Goal: Information Seeking & Learning: Check status

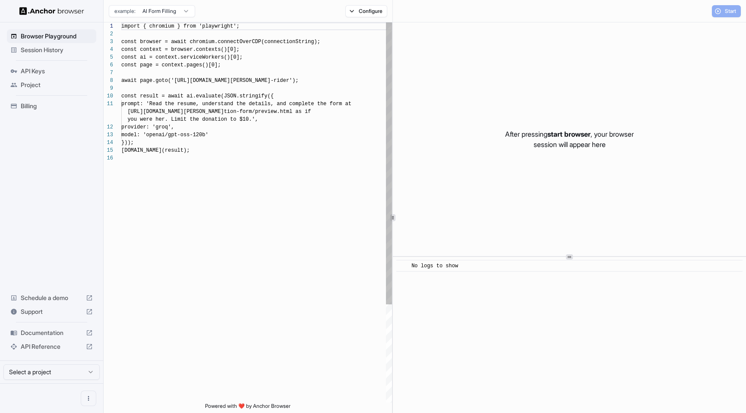
scroll to position [78, 0]
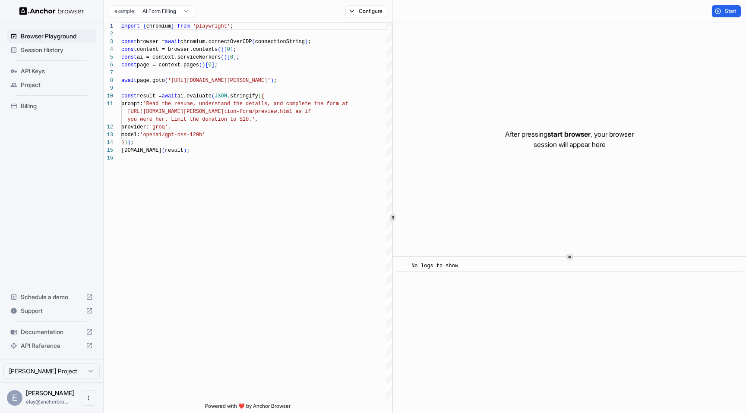
click at [32, 47] on span "Session History" at bounding box center [57, 50] width 72 height 9
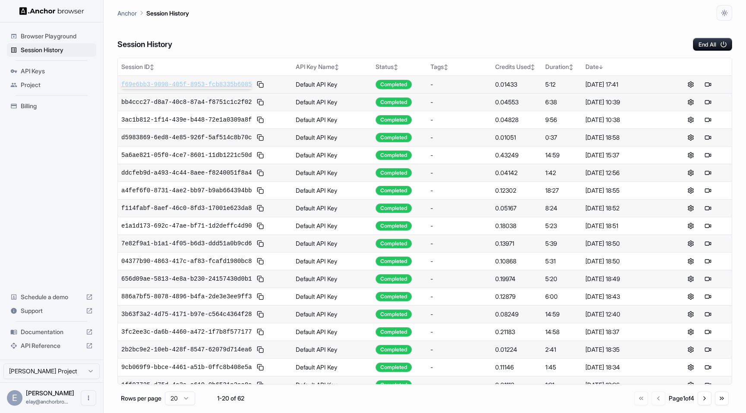
click at [164, 83] on span "f69e6bb3-9098-405f-8953-fcb8335b6085" at bounding box center [186, 84] width 130 height 9
click at [65, 68] on span "API Keys" at bounding box center [57, 71] width 72 height 9
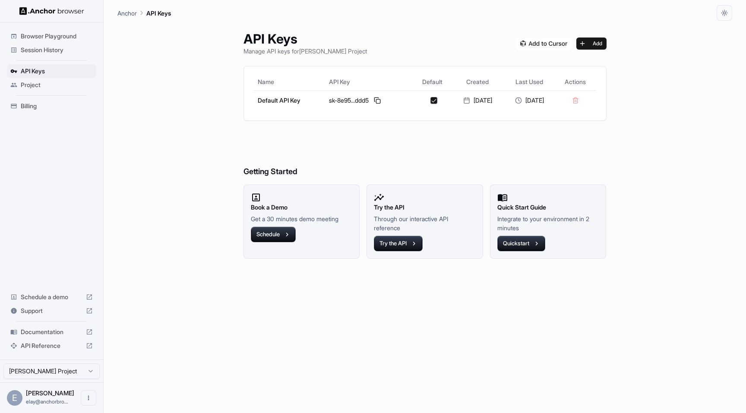
click at [68, 85] on span "Project" at bounding box center [57, 85] width 72 height 9
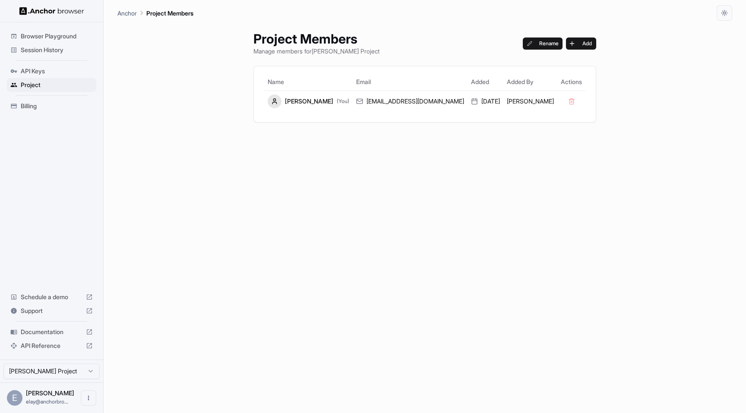
click at [65, 73] on span "API Keys" at bounding box center [57, 71] width 72 height 9
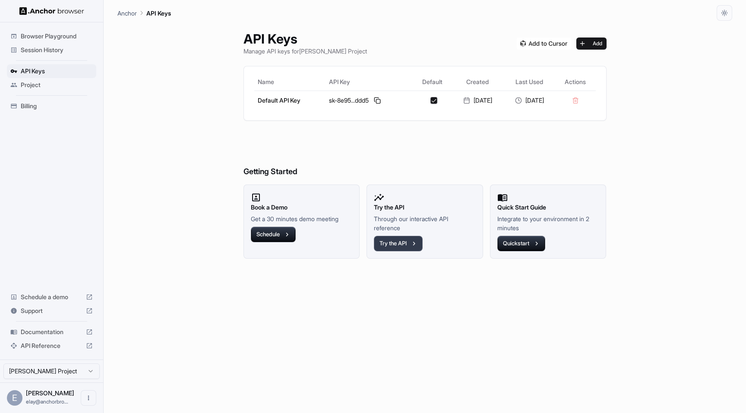
click at [399, 243] on button "Try the API" at bounding box center [398, 244] width 49 height 16
click at [56, 83] on span "Project" at bounding box center [57, 85] width 72 height 9
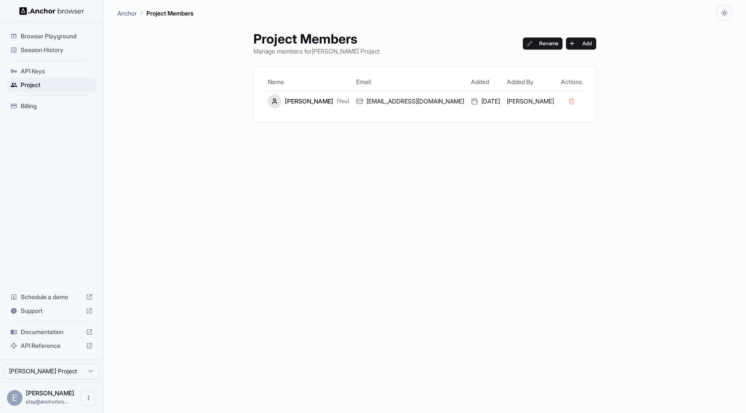
click at [52, 99] on div "Billing" at bounding box center [51, 106] width 89 height 14
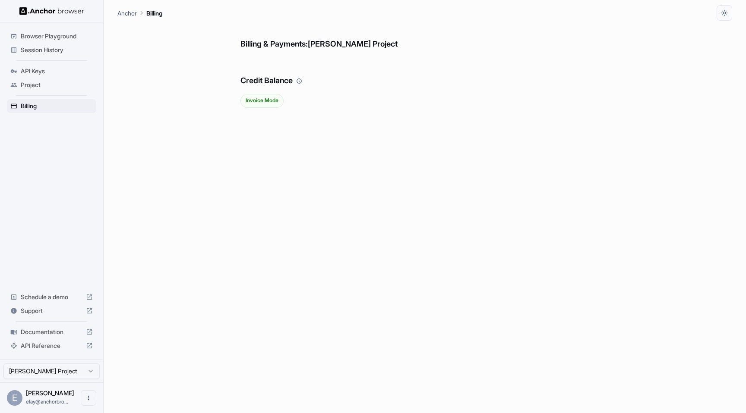
click at [56, 85] on span "Project" at bounding box center [57, 85] width 72 height 9
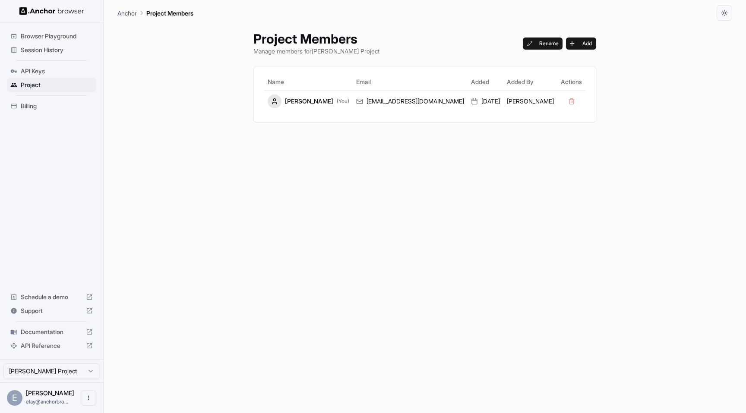
click at [63, 46] on span "Session History" at bounding box center [57, 50] width 72 height 9
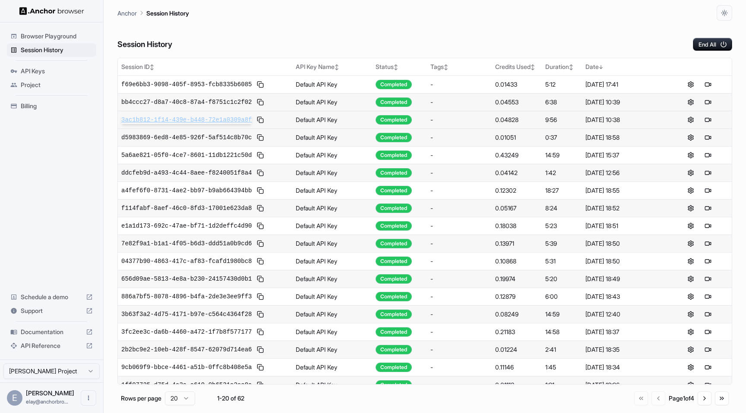
click at [199, 123] on span "3ac1b812-1f14-439e-b448-72e1a0309a8f" at bounding box center [186, 120] width 130 height 9
